Goal: Information Seeking & Learning: Learn about a topic

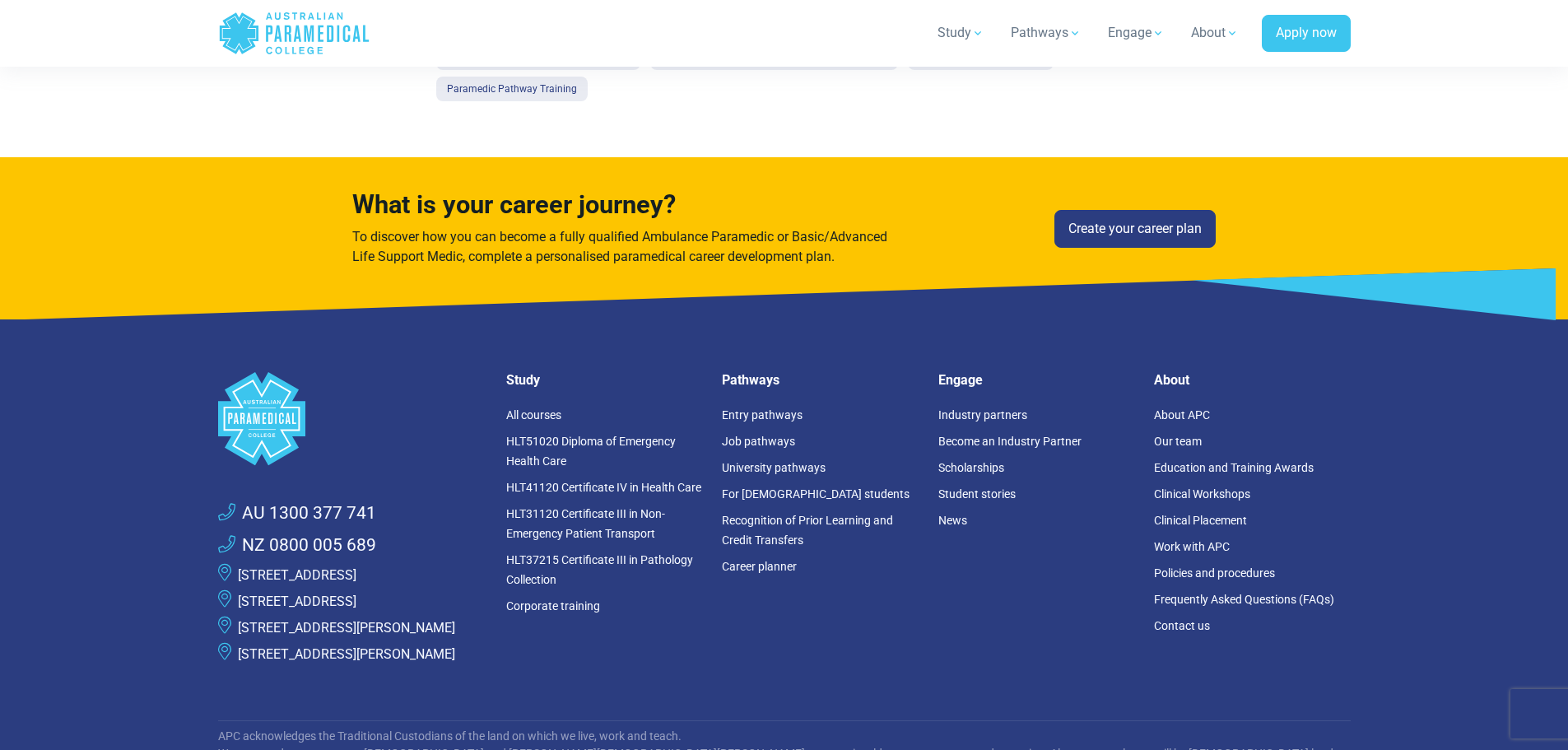
scroll to position [1564, 0]
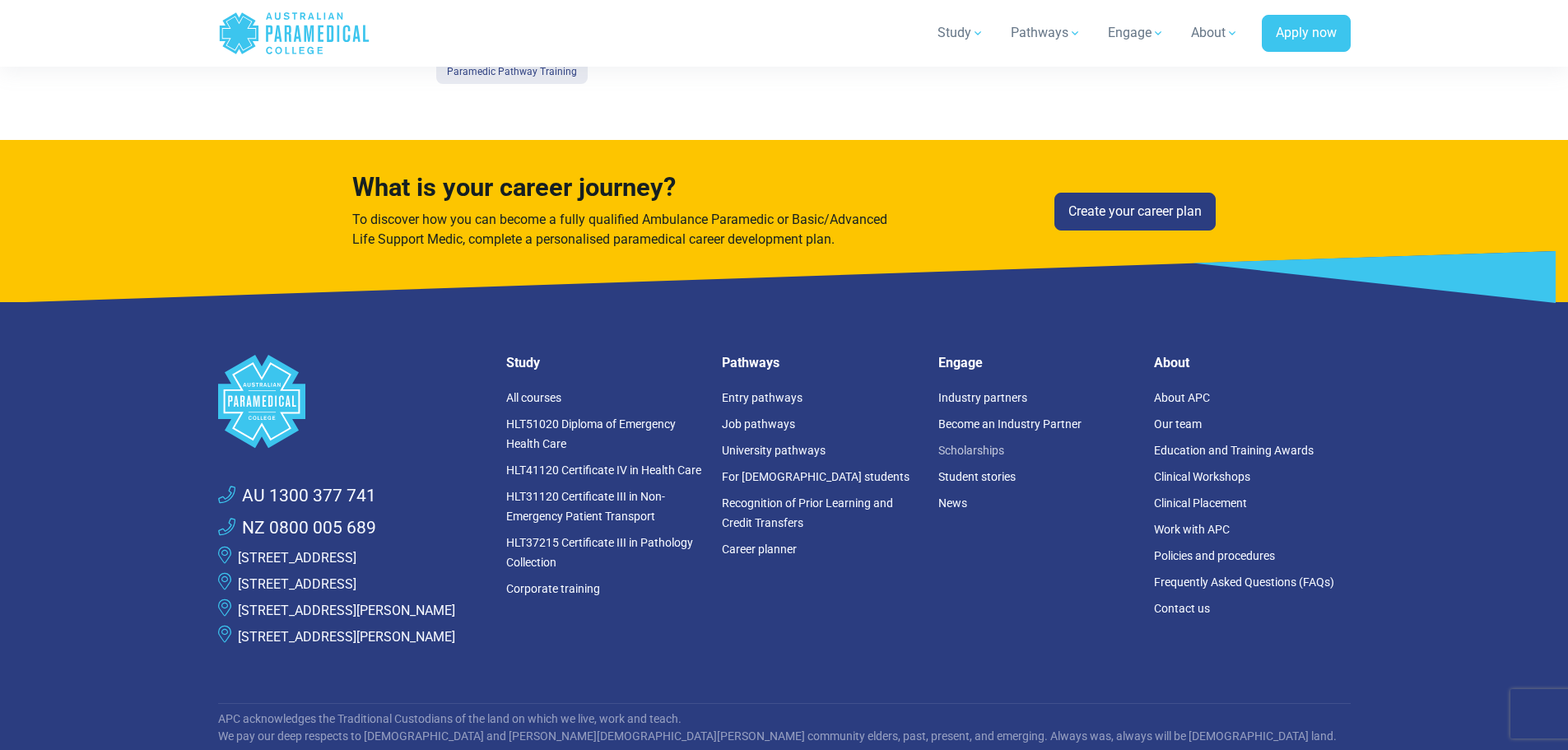
click at [984, 455] on link "Scholarships" at bounding box center [971, 450] width 66 height 13
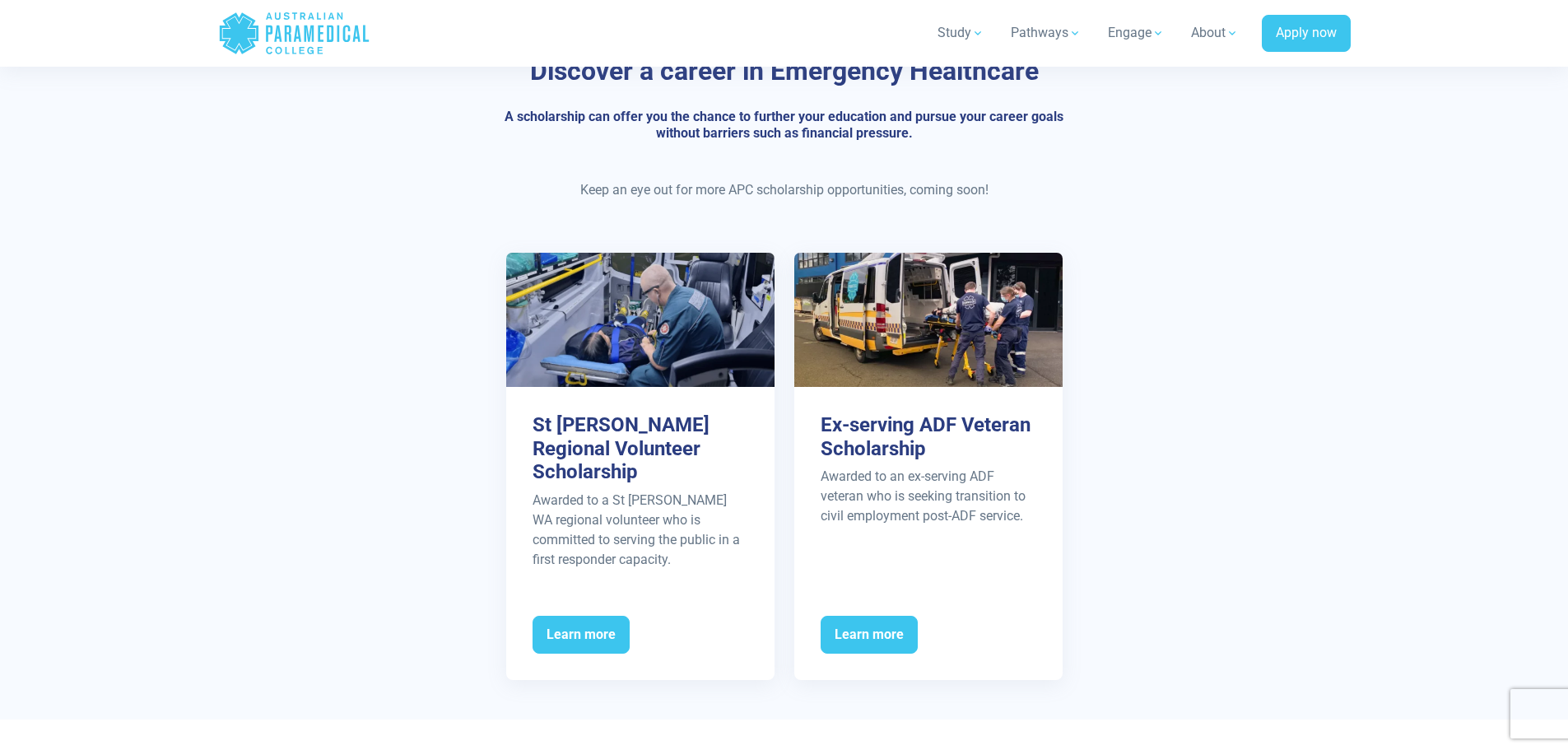
scroll to position [741, 0]
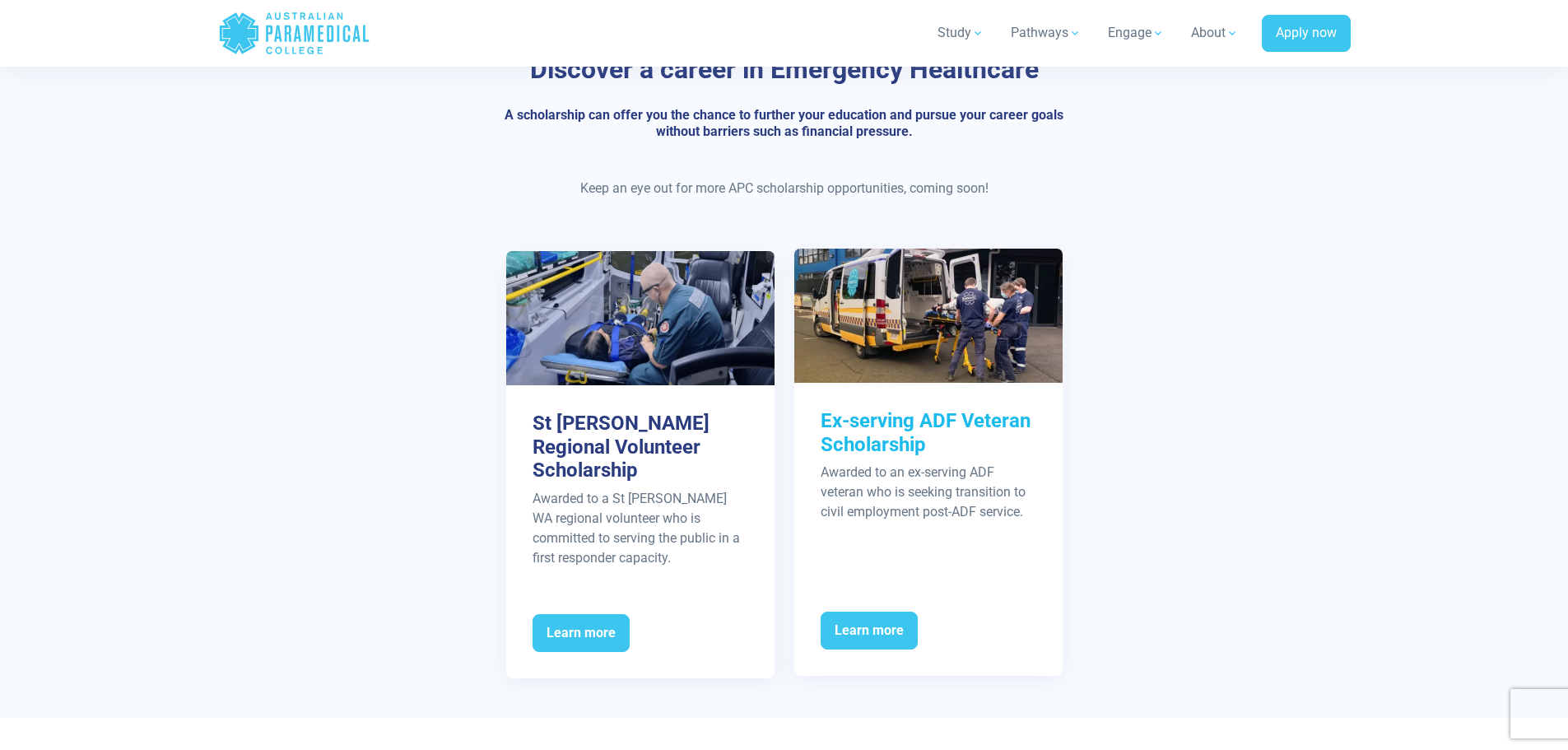
click at [897, 419] on h3 "Ex-serving ADF Veteran Scholarship" at bounding box center [928, 433] width 216 height 48
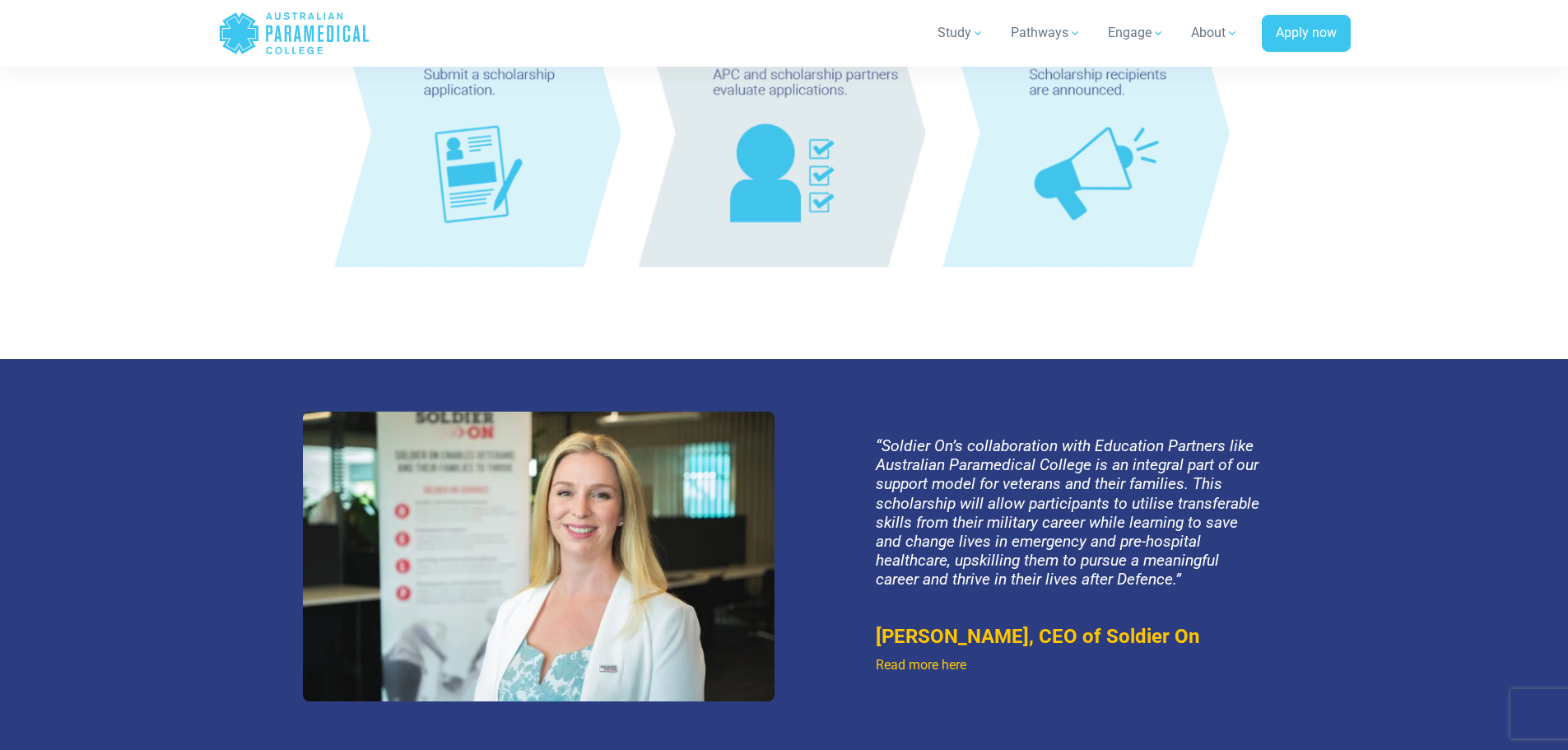
scroll to position [1729, 0]
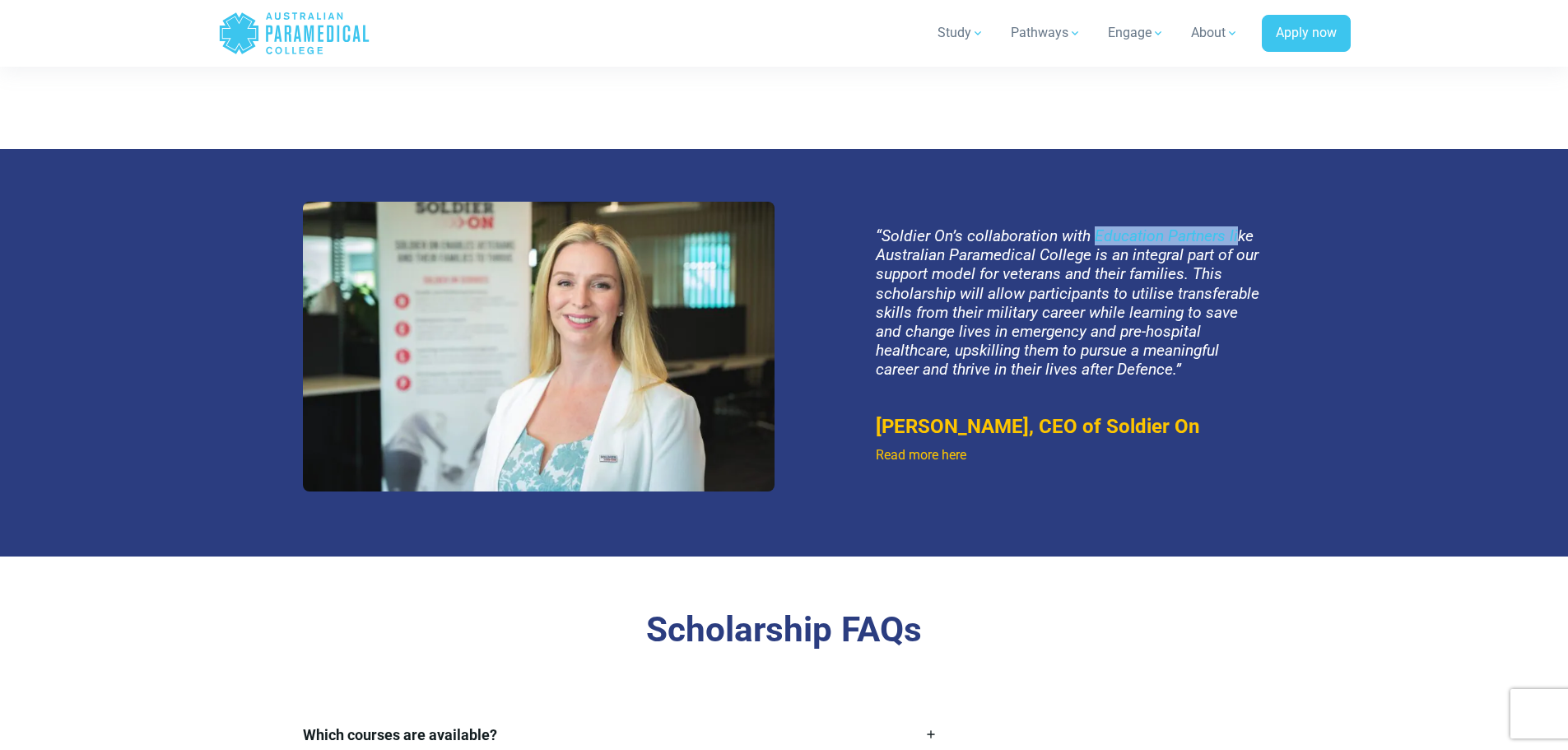
drag, startPoint x: 1093, startPoint y: 241, endPoint x: 1063, endPoint y: 253, distance: 32.3
click at [1236, 241] on em "“Soldier On’s collaboration with Education Partners like Australian Paramedical…" at bounding box center [1068, 302] width 384 height 151
copy em "Education Partners li"
